Goal: Task Accomplishment & Management: Complete application form

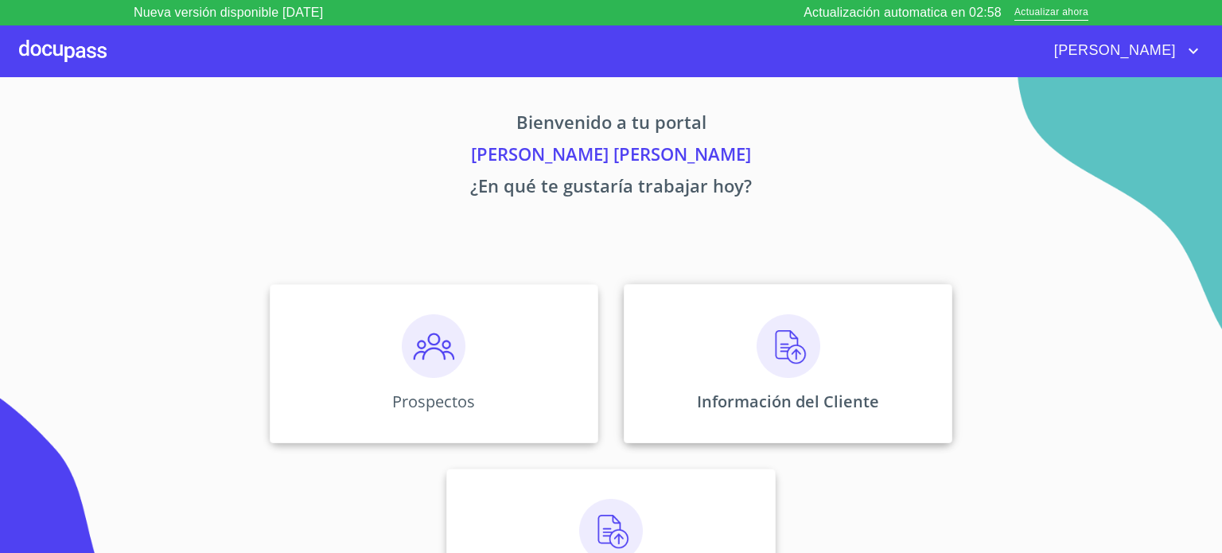
click at [830, 348] on div "Información del Cliente" at bounding box center [788, 363] width 329 height 159
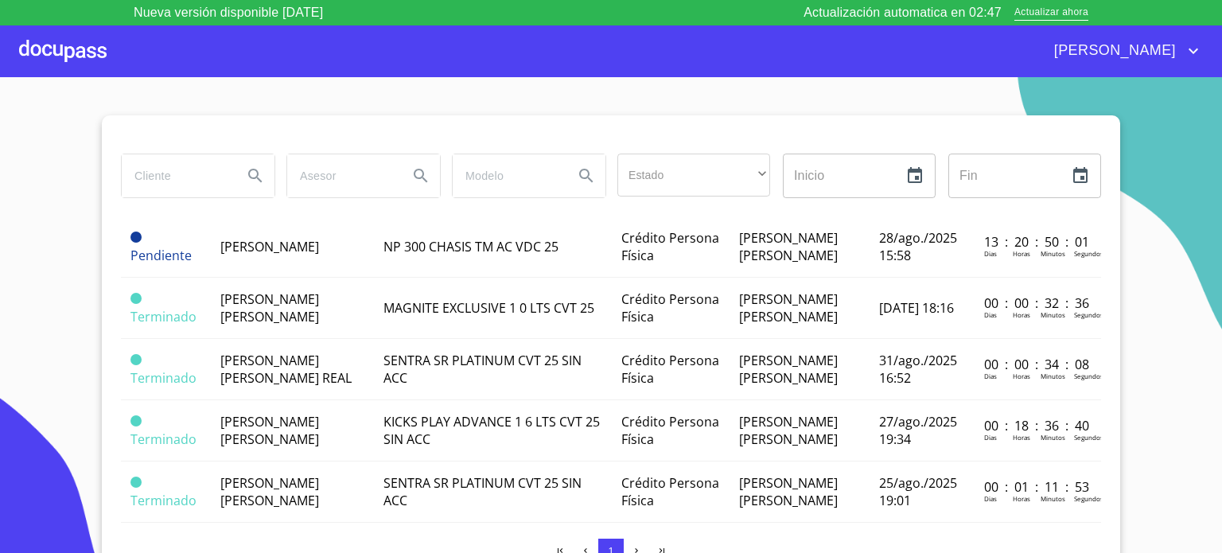
scroll to position [54, 0]
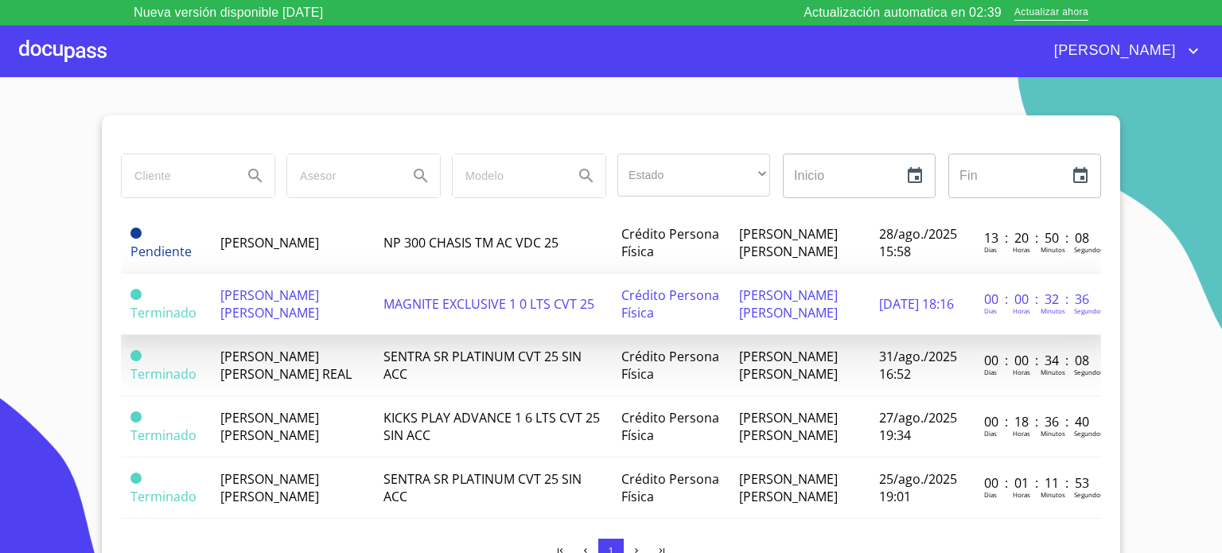
click at [282, 321] on span "[PERSON_NAME] [PERSON_NAME]" at bounding box center [269, 303] width 99 height 35
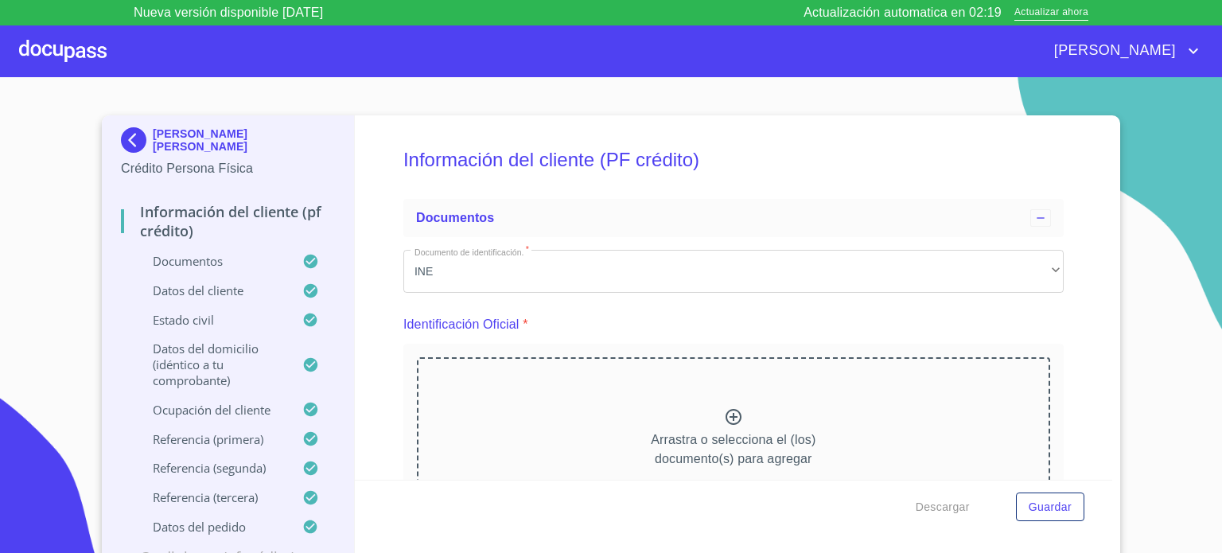
click at [95, 63] on div at bounding box center [63, 50] width 88 height 51
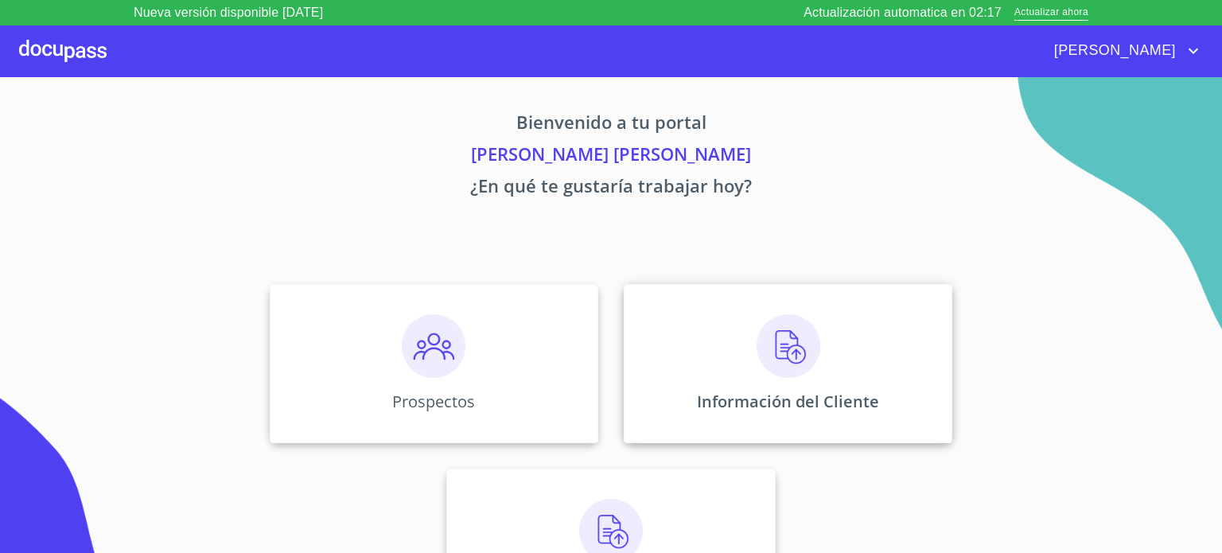
click at [798, 307] on div "Información del Cliente" at bounding box center [788, 363] width 329 height 159
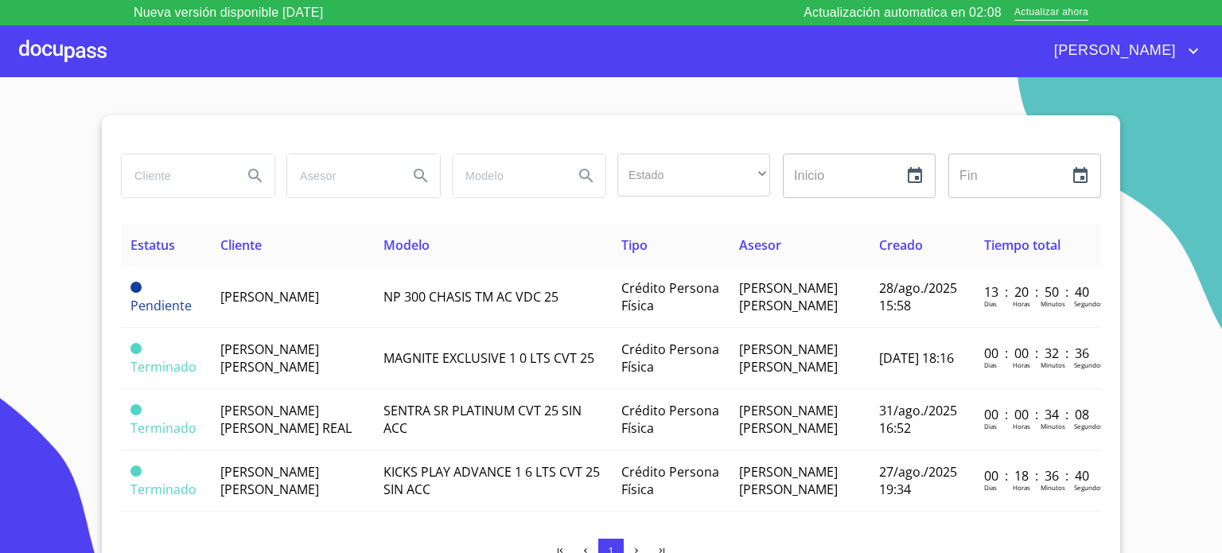
scroll to position [64, 0]
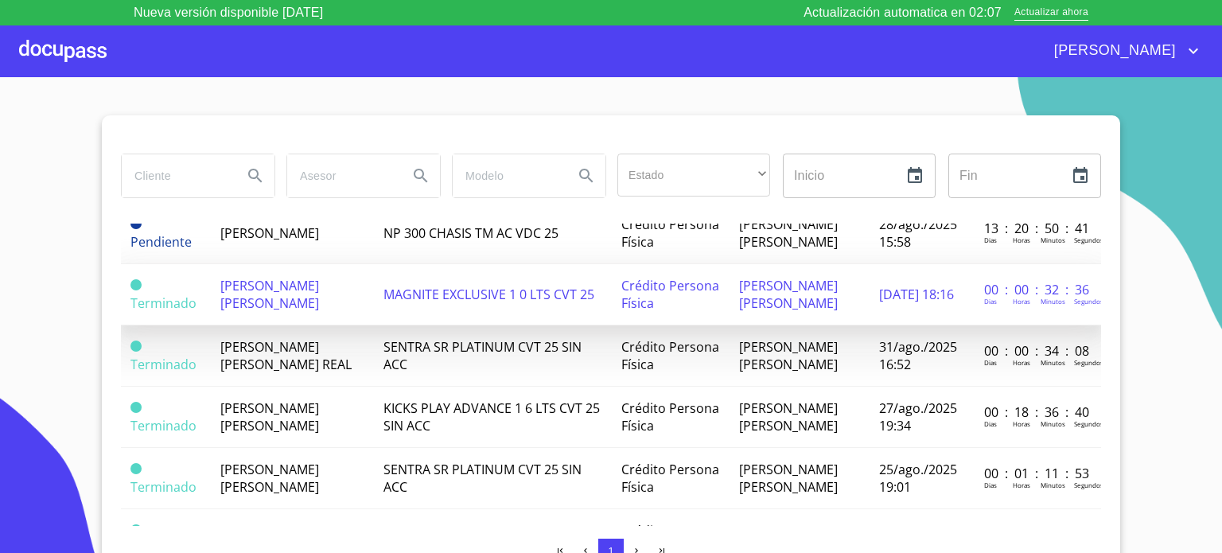
click at [293, 312] on span "[PERSON_NAME] [PERSON_NAME]" at bounding box center [269, 294] width 99 height 35
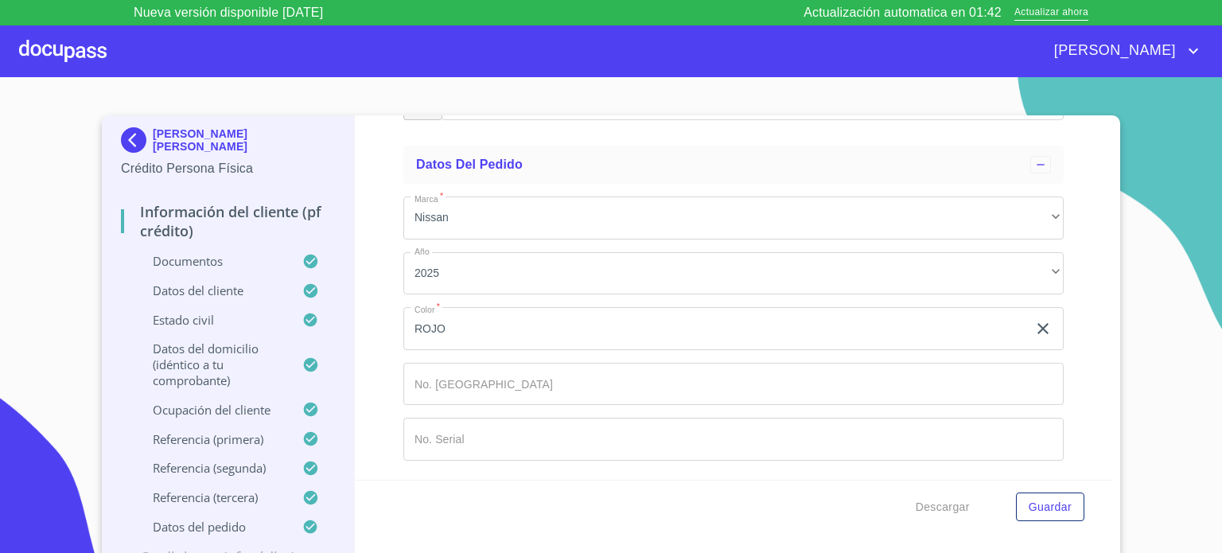
scroll to position [9657, 0]
click at [931, 504] on span "Descargar" at bounding box center [943, 507] width 54 height 20
